Goal: Information Seeking & Learning: Learn about a topic

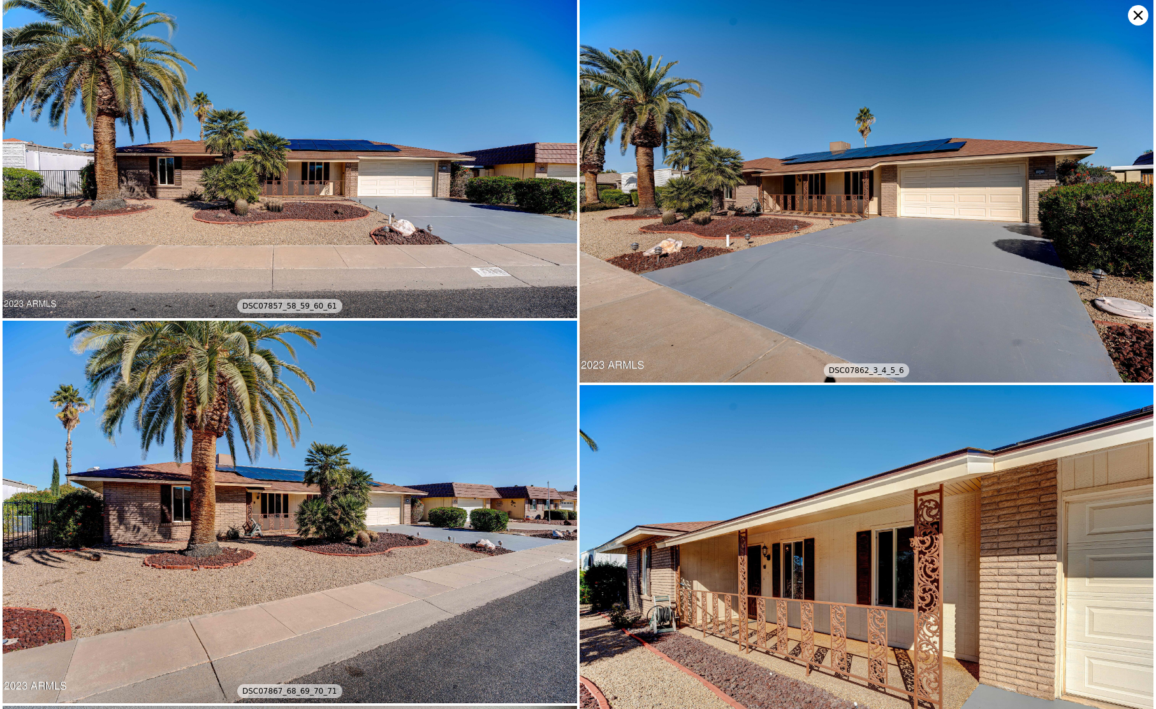
scroll to position [5042, 0]
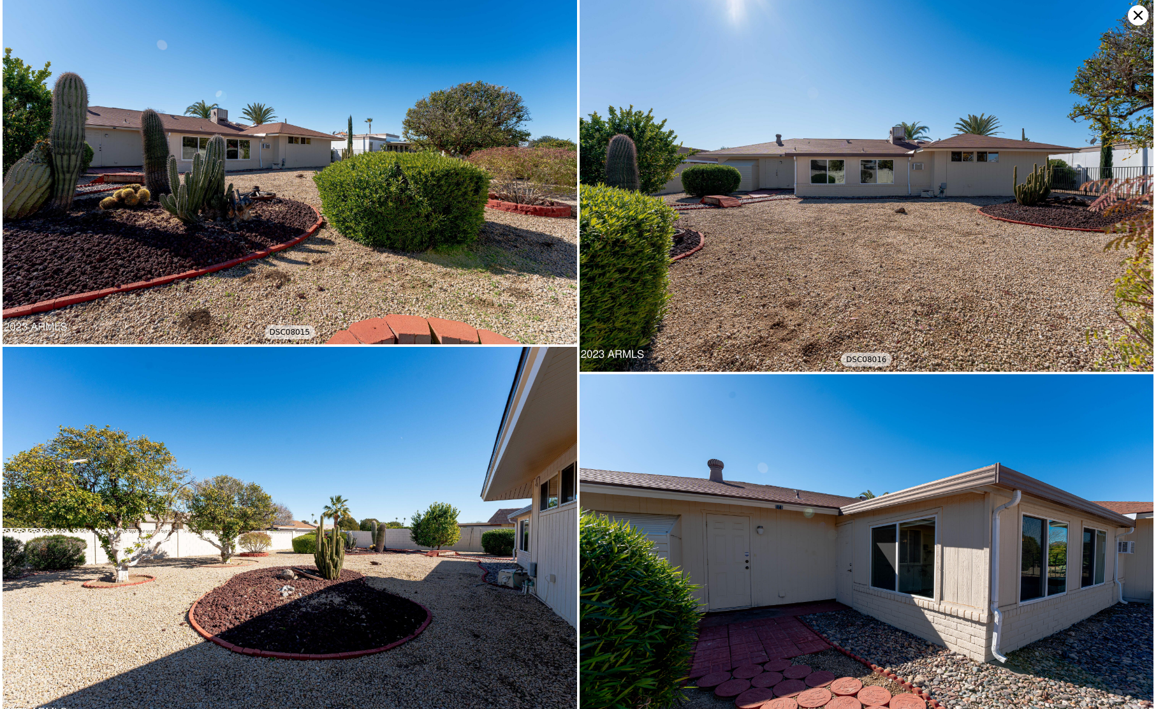
click at [492, 179] on img at bounding box center [290, 153] width 574 height 383
type input "995"
type input "8154"
type input "10585"
checkbox input "false"
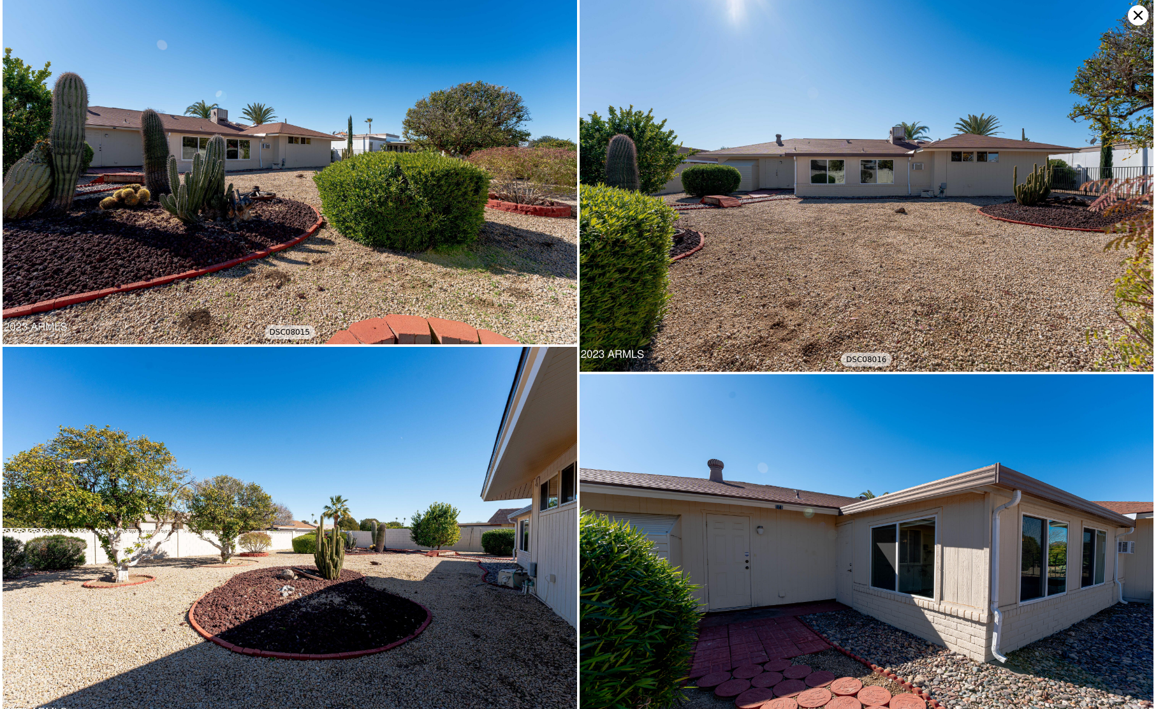
type input "$ 311,000"
type input "-$ 38,100"
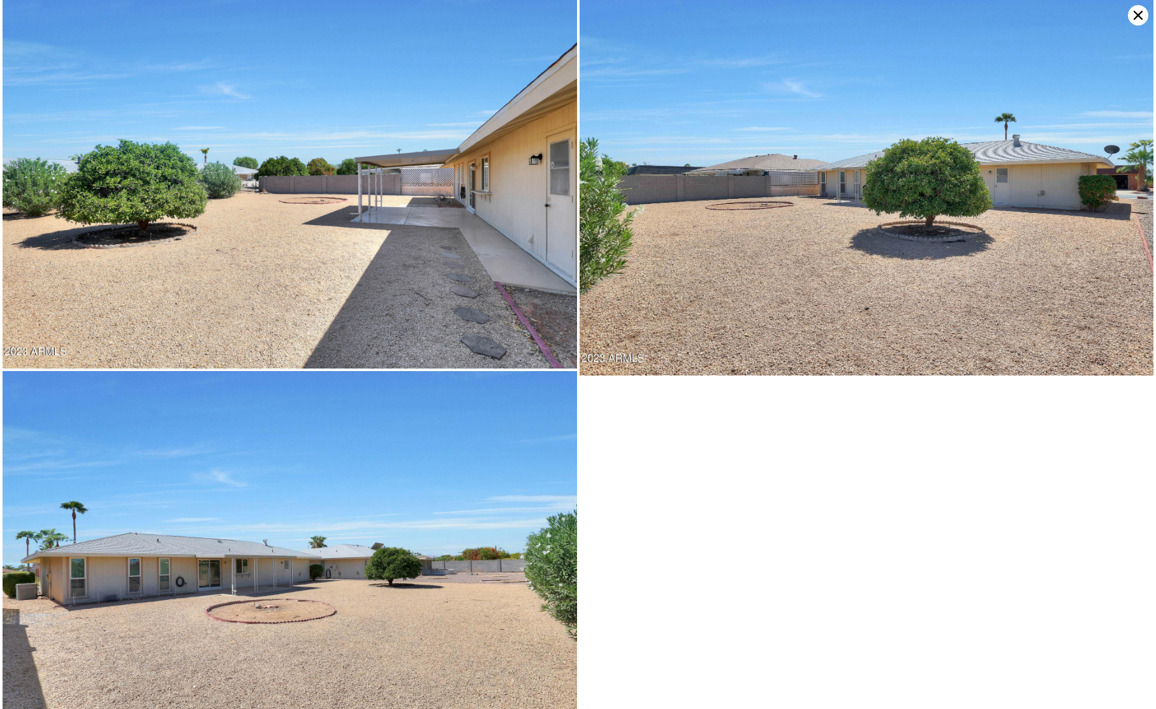
scroll to position [5014, 0]
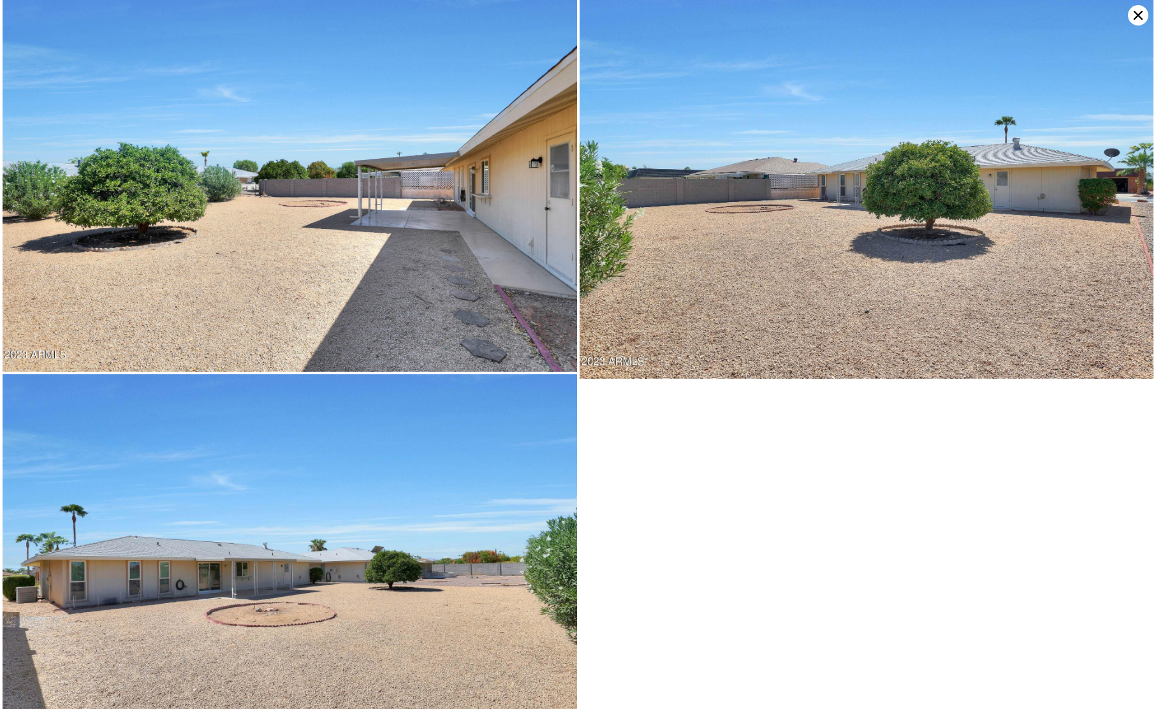
type input "1055"
type input "8292"
type input "12343"
checkbox input "true"
type input "$ 302,000"
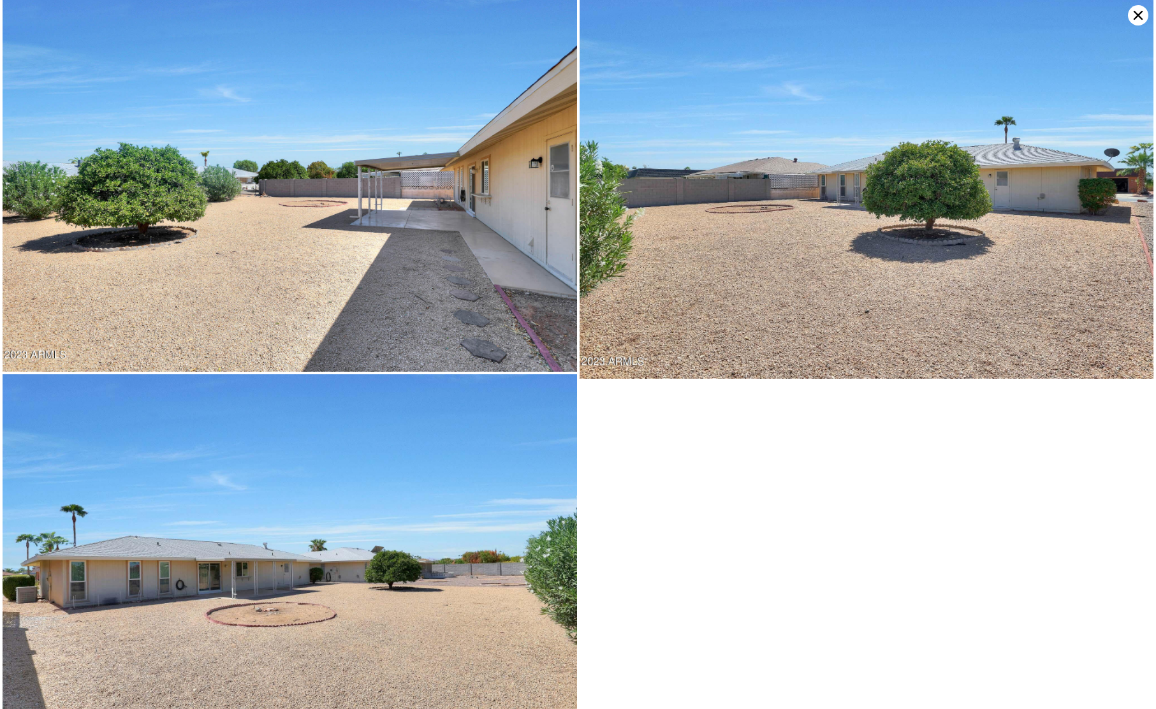
type input "-$ 20,400"
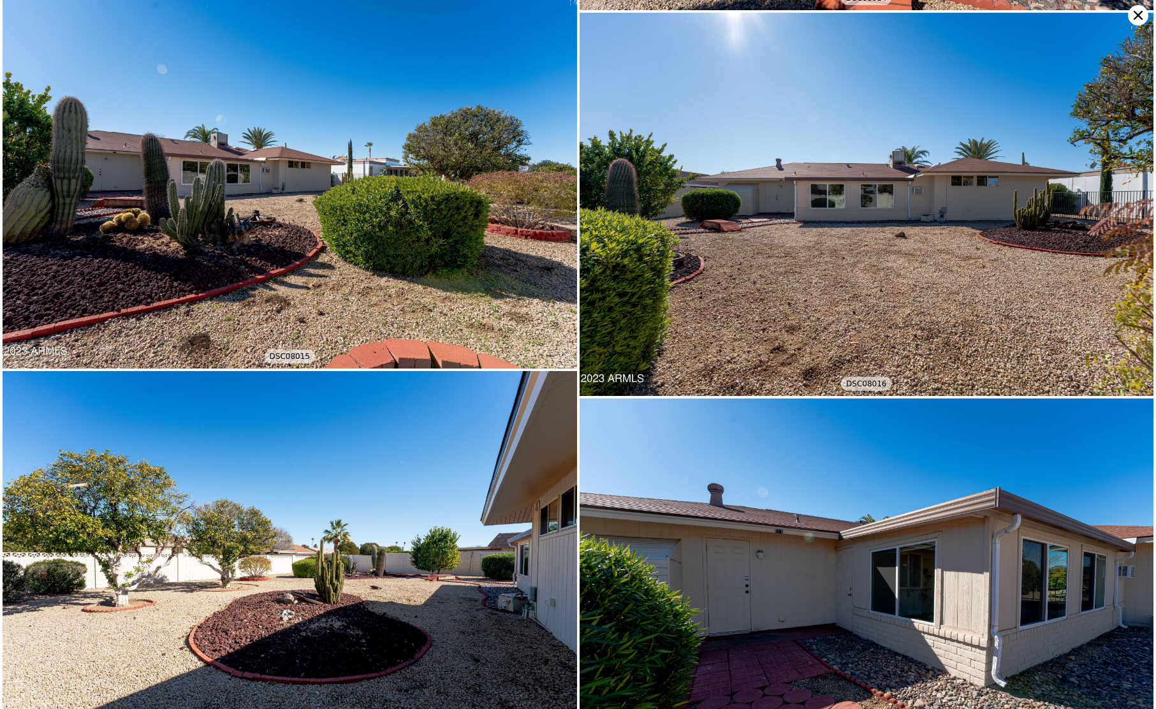
scroll to position [5042, 0]
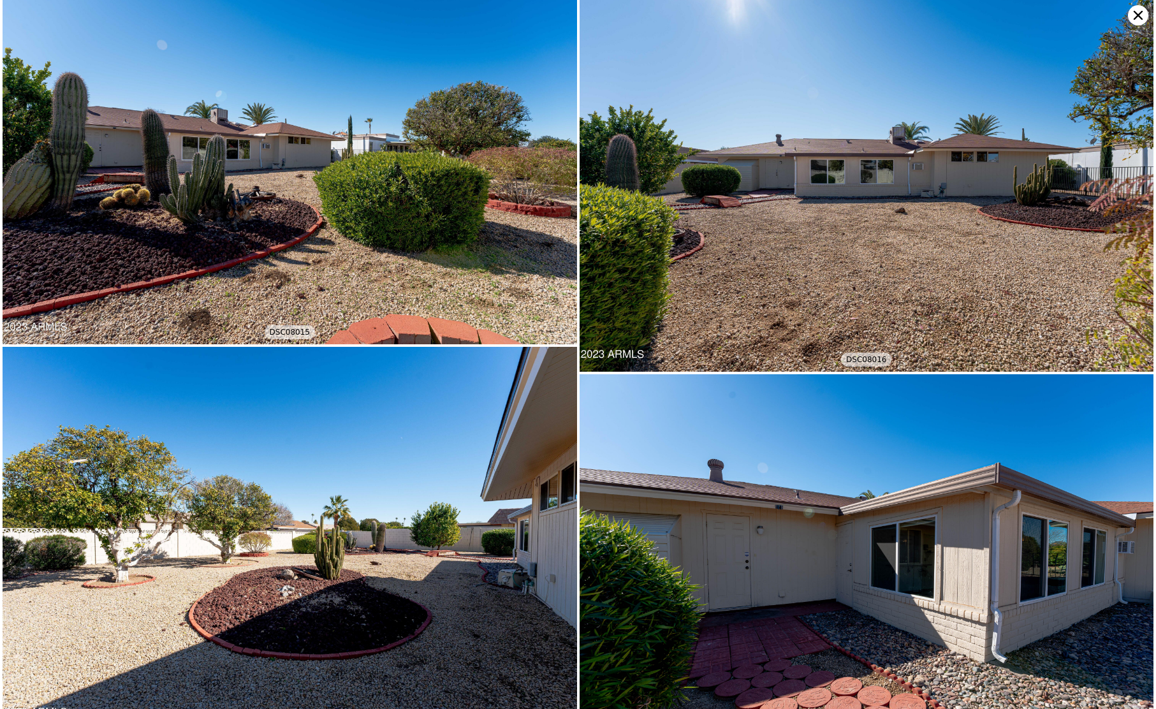
click at [1138, 11] on icon at bounding box center [1138, 15] width 20 height 20
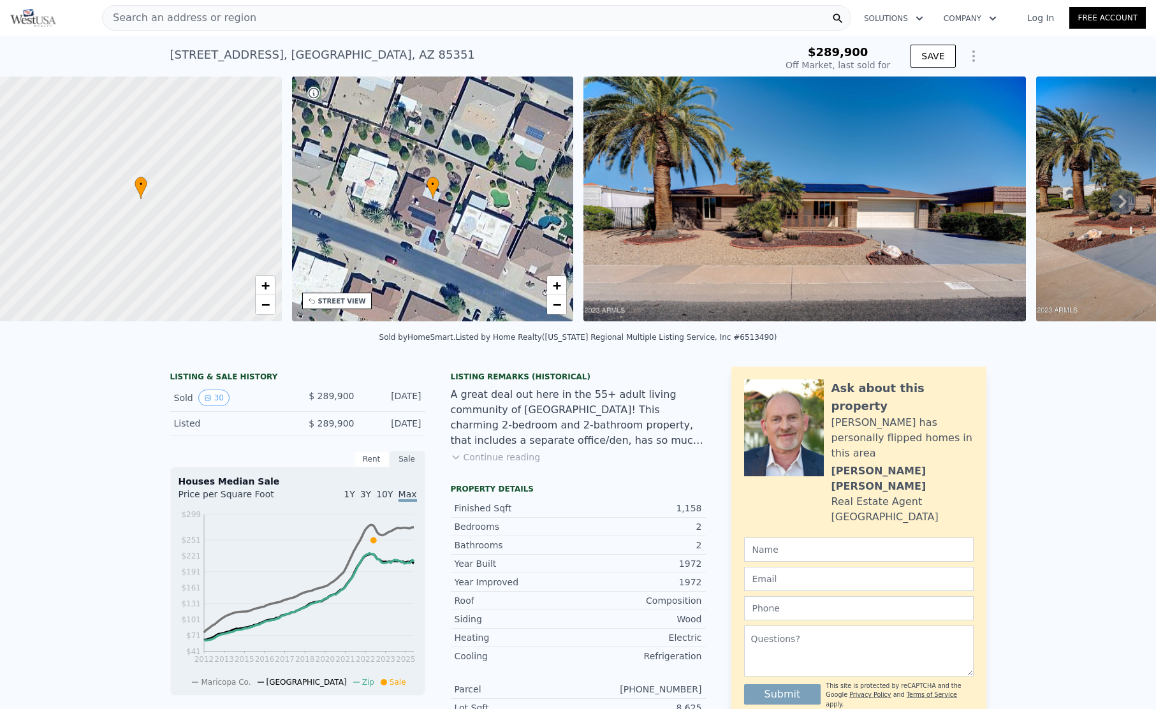
click at [883, 226] on img at bounding box center [804, 199] width 442 height 245
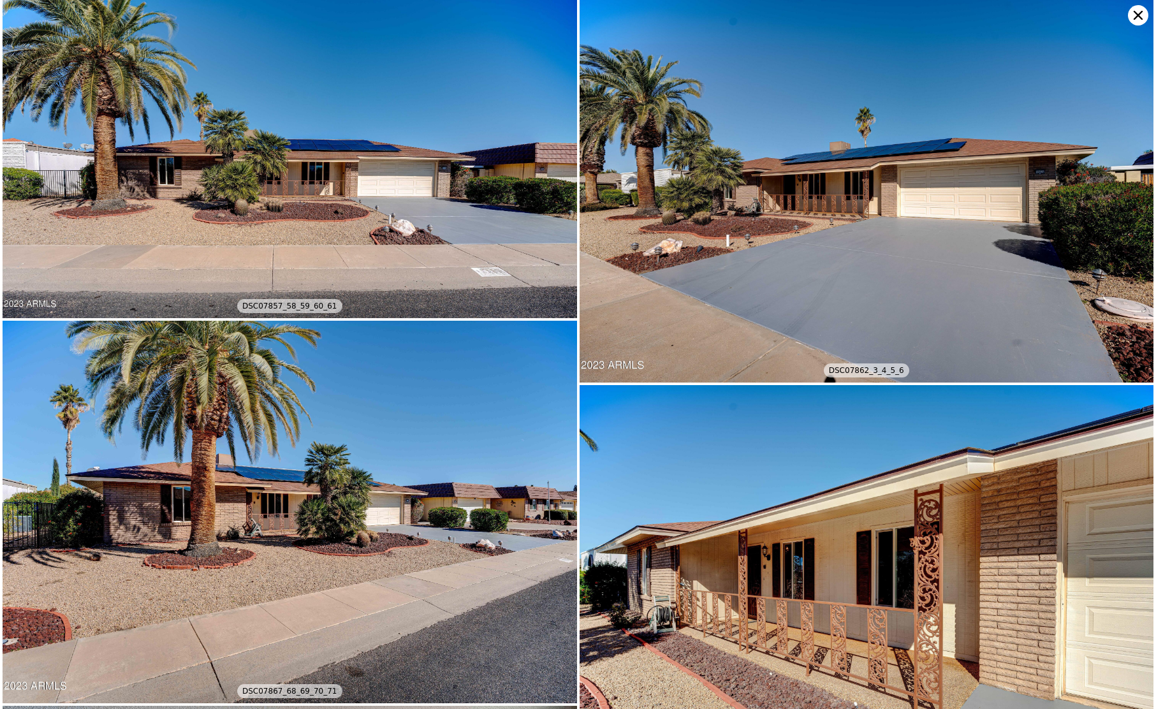
click at [1137, 15] on icon at bounding box center [1138, 15] width 9 height 9
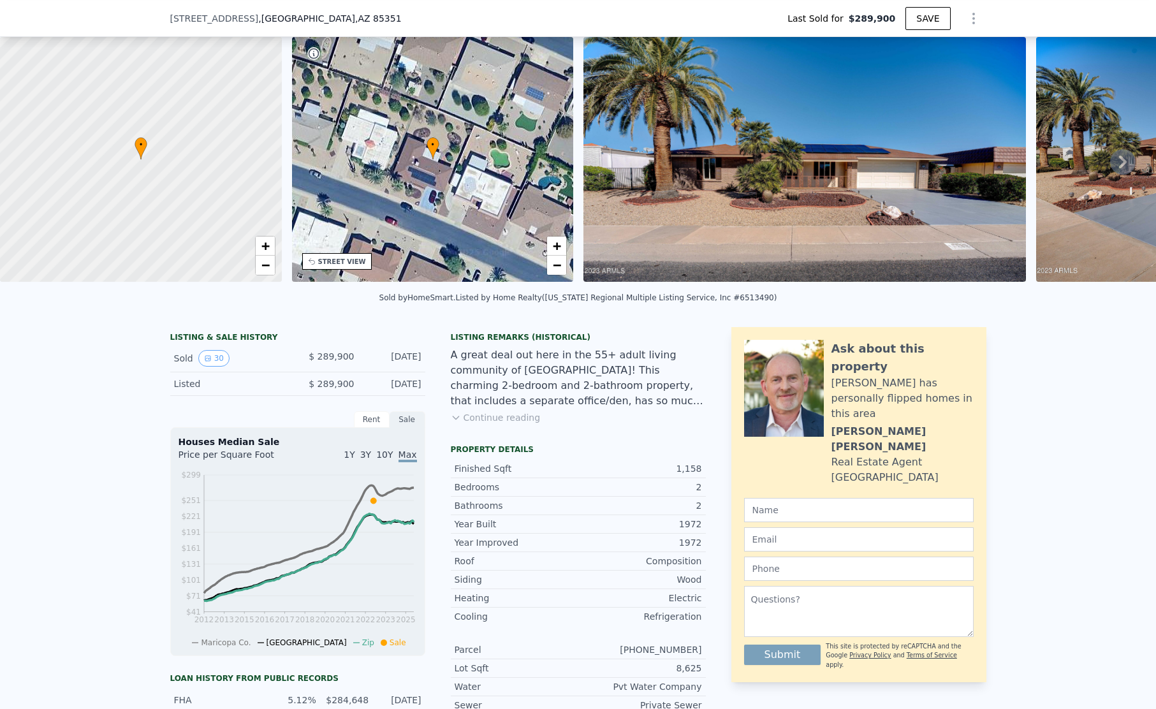
scroll to position [187, 0]
